Goal: Task Accomplishment & Management: Use online tool/utility

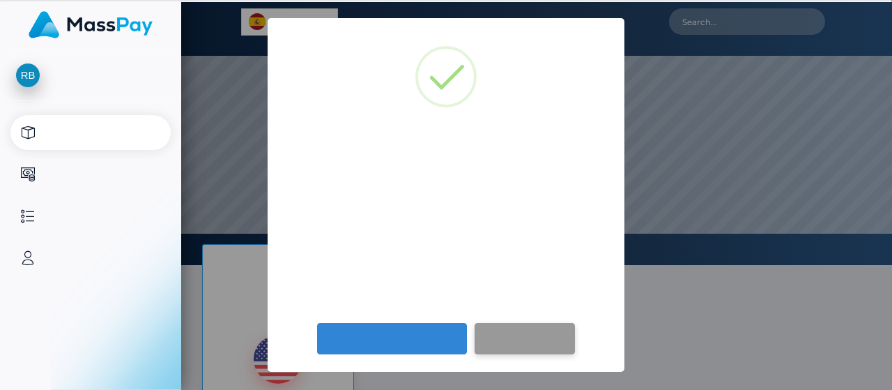
select select
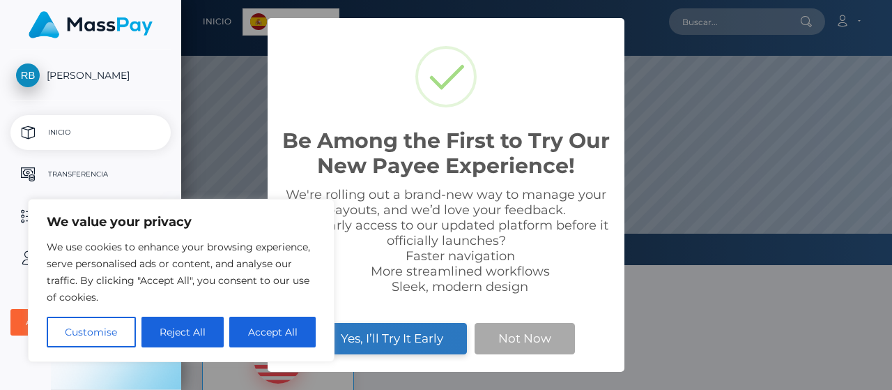
scroll to position [265, 711]
click at [421, 346] on button "Yes, I’ll Try It Early" at bounding box center [392, 338] width 150 height 31
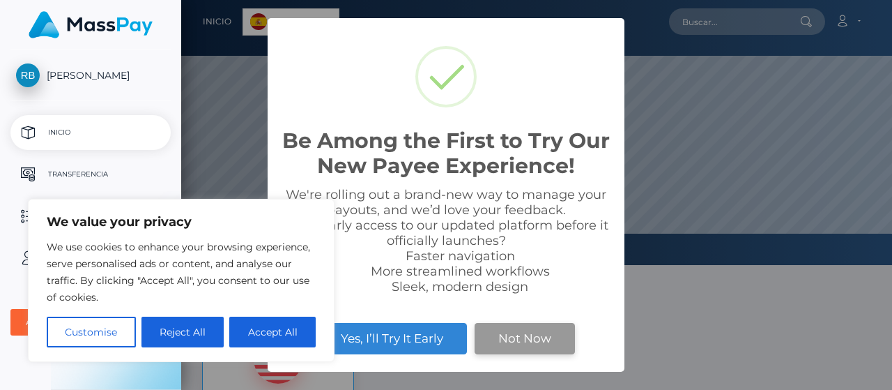
scroll to position [265, 711]
click at [514, 344] on button "Not Now" at bounding box center [525, 338] width 100 height 31
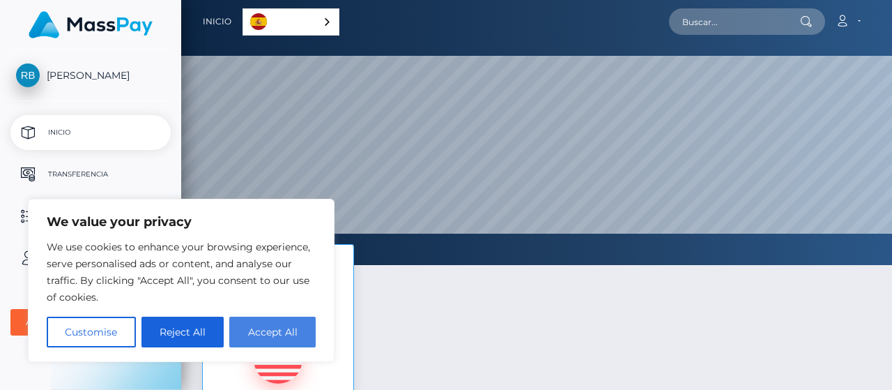
click at [245, 331] on button "Accept All" at bounding box center [272, 331] width 86 height 31
checkbox input "true"
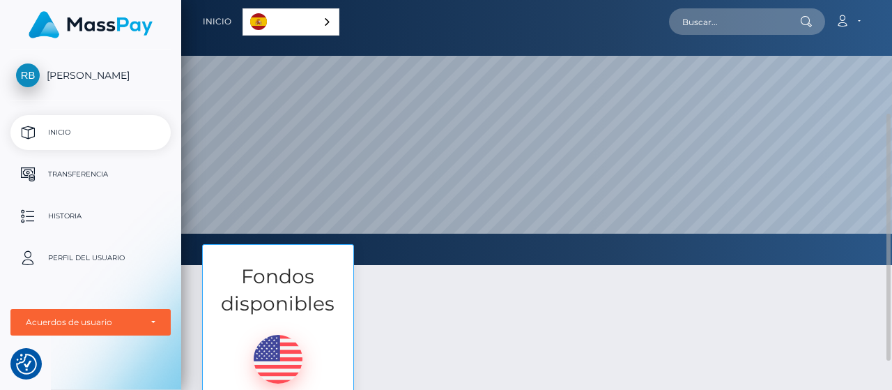
scroll to position [209, 0]
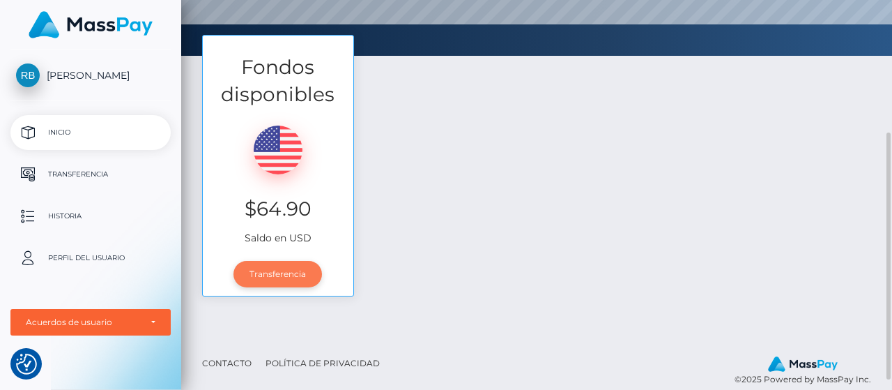
click at [273, 277] on link "Transferencia" at bounding box center [277, 274] width 89 height 26
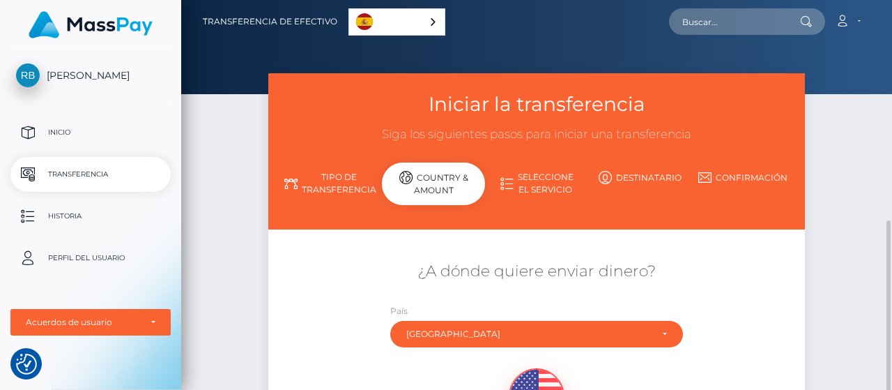
scroll to position [209, 0]
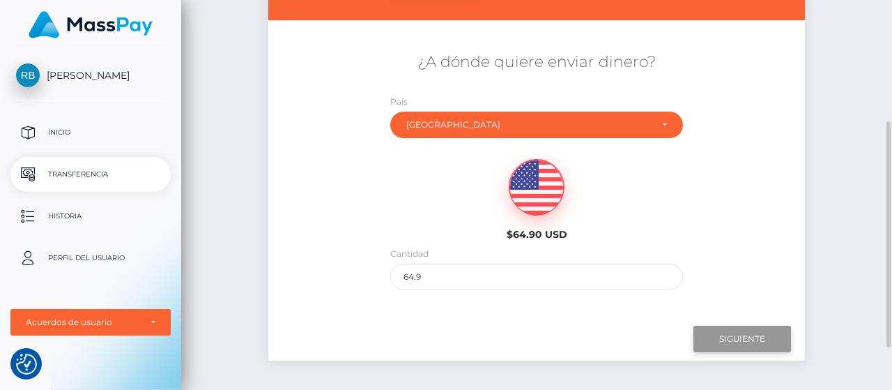
click at [753, 338] on input "Siguiente" at bounding box center [742, 338] width 98 height 26
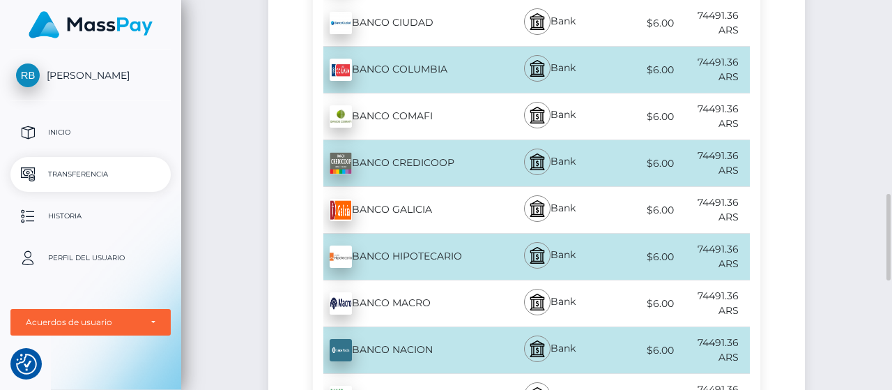
scroll to position [558, 0]
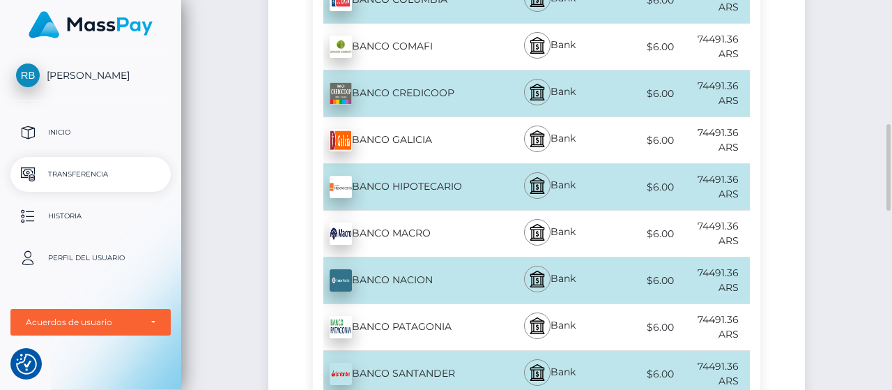
click at [431, 354] on div "BANCO SANTANDER - ARS" at bounding box center [404, 373] width 182 height 39
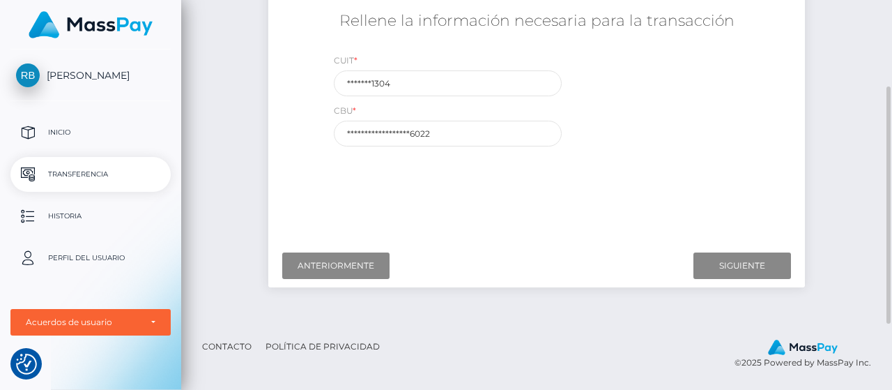
scroll to position [209, 0]
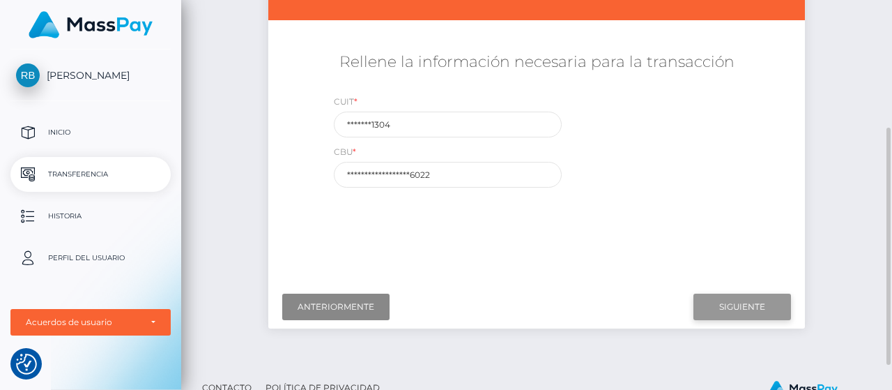
click at [722, 302] on input "Siguiente" at bounding box center [742, 306] width 98 height 26
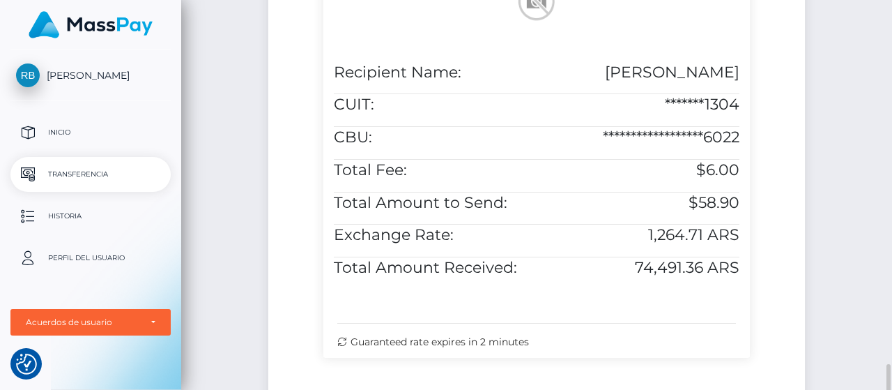
scroll to position [558, 0]
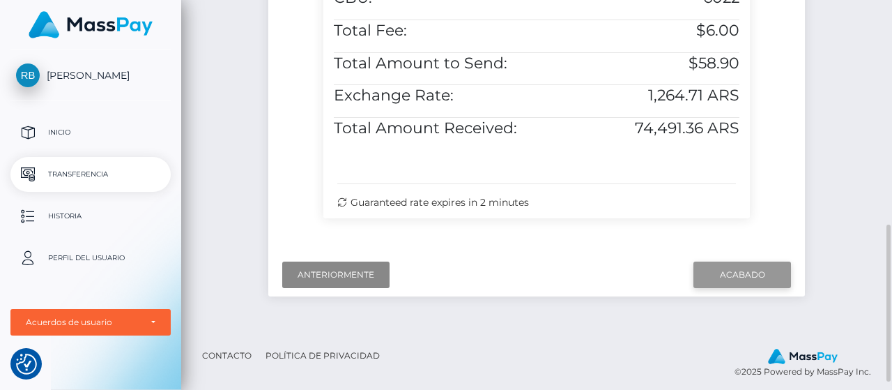
click at [733, 279] on input "Acabado" at bounding box center [742, 274] width 98 height 26
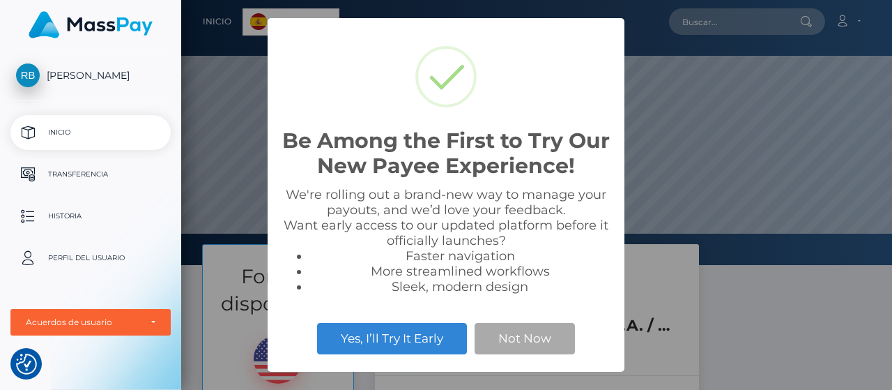
scroll to position [265, 711]
